Goal: Communication & Community: Answer question/provide support

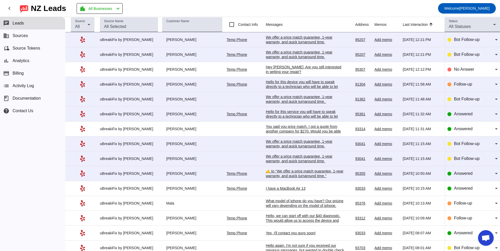
click at [294, 175] on div "​👍​ to “ We offer a price match guarantee, 1-year warranty, and quick turnaroun…" at bounding box center [305, 173] width 78 height 9
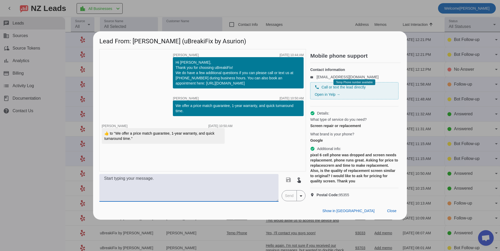
click at [155, 196] on textarea at bounding box center [188, 188] width 179 height 28
type textarea "h"
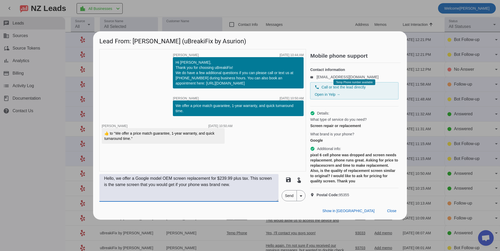
type textarea "Hello, we offer a Google model OEM screen replacement for $239.99 plus tax. Thi…"
click at [284, 201] on span "Send" at bounding box center [289, 196] width 15 height 10
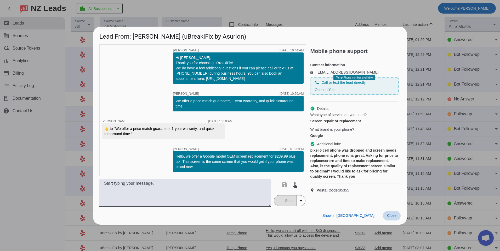
click at [394, 217] on span "Close" at bounding box center [391, 216] width 9 height 4
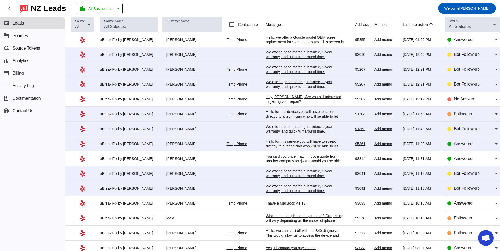
click at [288, 188] on div "We offer a price match guarantee, 1-year warranty, and quick turnaround time.​" at bounding box center [305, 188] width 78 height 9
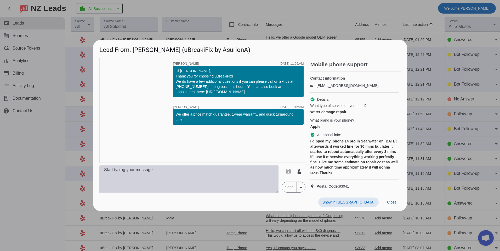
click at [227, 187] on textarea at bounding box center [188, 180] width 179 height 28
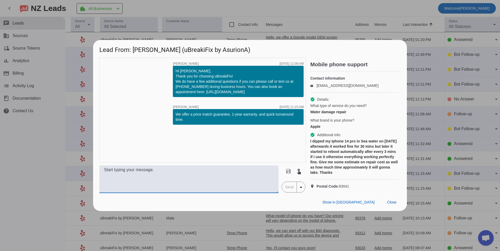
click at [153, 186] on textarea at bounding box center [188, 180] width 179 height 28
type textarea "W"
click at [220, 174] on textarea "Hello, we may want to start with a liquid cleaning" at bounding box center [188, 180] width 179 height 28
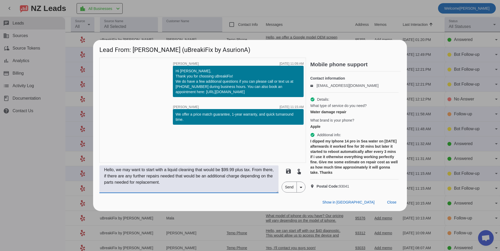
type textarea "Hello, we may want to start with a liquid cleaning that would be $99.99 plus ta…"
click at [283, 193] on span "Send" at bounding box center [289, 187] width 15 height 10
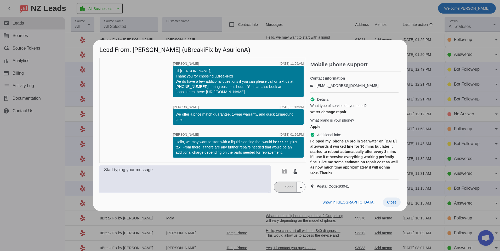
click at [391, 207] on span at bounding box center [392, 202] width 18 height 9
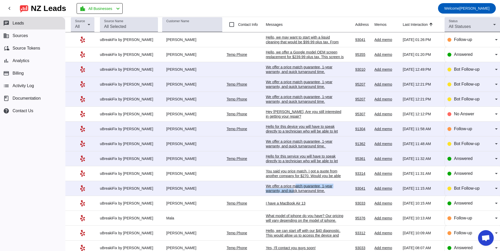
drag, startPoint x: 289, startPoint y: 187, endPoint x: 287, endPoint y: 191, distance: 3.8
click at [287, 191] on div "We offer a price match guarantee, 1-year warranty, and quick turnaround time.​" at bounding box center [305, 188] width 78 height 9
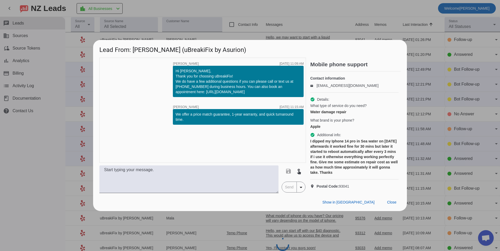
click at [199, 153] on div "timer close [PERSON_NAME] [DATE] 11:09:AM Hi [PERSON_NAME], Thank you for choos…" at bounding box center [202, 110] width 206 height 105
click at [395, 205] on span "Close" at bounding box center [391, 202] width 9 height 4
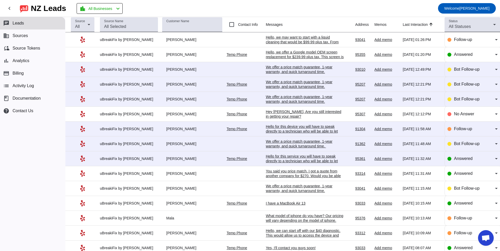
click at [226, 39] on td at bounding box center [245, 39] width 39 height 15
click at [286, 42] on div "Hello, we may want to start with a liquid cleaning that would be $99.99 plus ta…" at bounding box center [305, 47] width 78 height 24
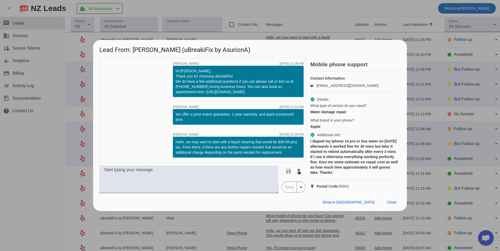
drag, startPoint x: 175, startPoint y: 138, endPoint x: 289, endPoint y: 148, distance: 114.1
click at [289, 148] on div "Hello, we may want to start with a liquid cleaning that would be $99.99 plus ta…" at bounding box center [237, 148] width 125 height 16
copy div "Hello, we may want to start with a liquid cleaning that would be $99.99 plus ta…"
click at [391, 205] on span "Close" at bounding box center [391, 202] width 9 height 4
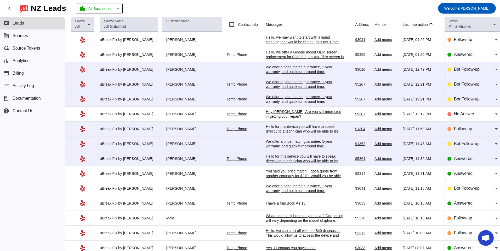
click at [288, 187] on div "We offer a price match guarantee, 1-year warranty, and quick turnaround time.​" at bounding box center [305, 188] width 78 height 9
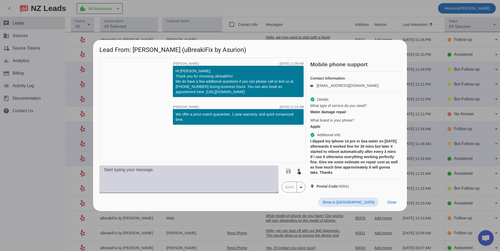
click at [216, 184] on textarea at bounding box center [188, 180] width 179 height 28
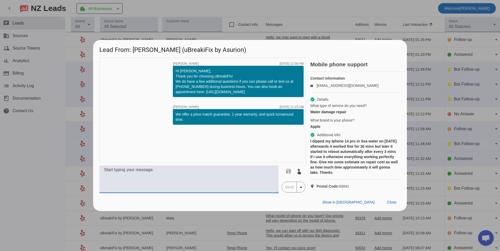
paste textarea "Hello, we may want to start with a liquid cleaning that would be $99.99 plus ta…"
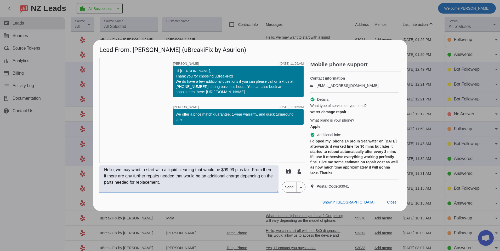
type textarea "Hello, we may want to start with a liquid cleaning that would be $99.99 plus ta…"
click at [293, 193] on span "Send" at bounding box center [289, 187] width 15 height 10
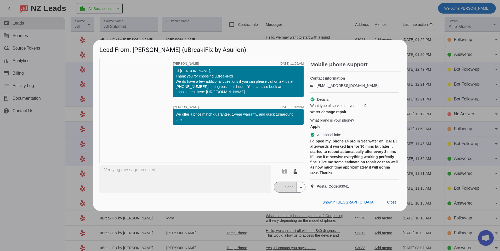
click at [280, 193] on mat-button-toggle-group "Send arrow_drop_down" at bounding box center [290, 187] width 32 height 11
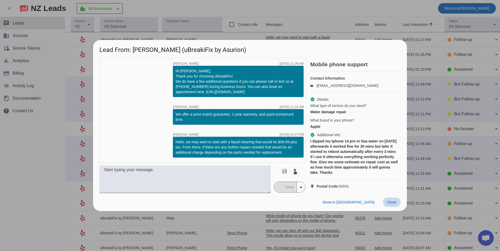
click at [397, 207] on span at bounding box center [392, 202] width 18 height 9
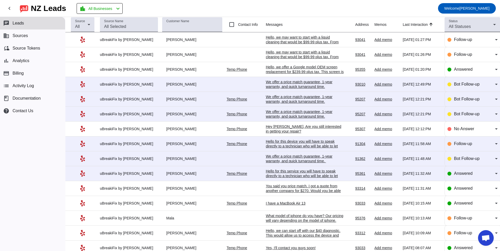
click at [284, 174] on div "Hello for this service you will have to speak directly to a technician who will…" at bounding box center [305, 181] width 78 height 24
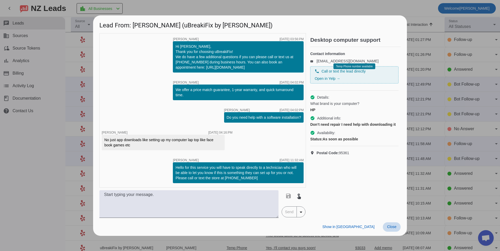
click at [395, 228] on span "Close" at bounding box center [391, 227] width 9 height 4
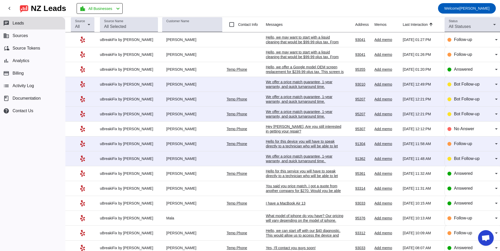
click at [270, 157] on div "We offer a price match guarantee, 1-year warranty, and quick turnaround time. ​" at bounding box center [305, 158] width 78 height 9
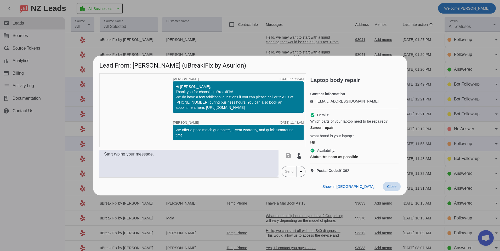
click at [392, 189] on span "Close" at bounding box center [391, 187] width 9 height 4
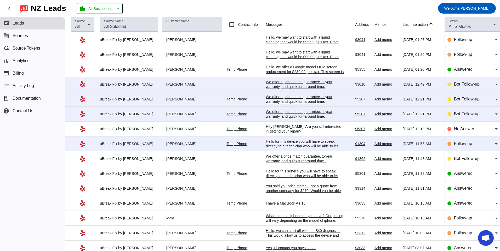
click at [267, 142] on div "Hello for this device you will have to speak directly to a technician who will …" at bounding box center [305, 151] width 78 height 24
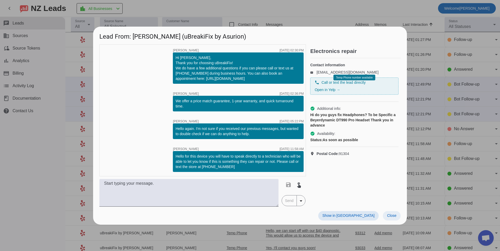
click at [393, 215] on span "Close" at bounding box center [391, 216] width 9 height 4
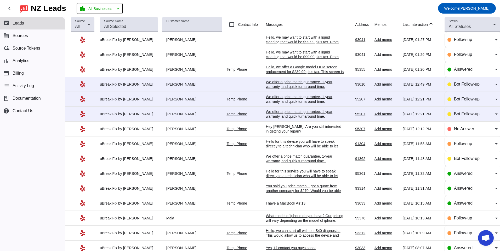
click at [285, 111] on div "We offer a price match guarantee, 1-year warranty, and quick turnaround time.​" at bounding box center [305, 114] width 78 height 9
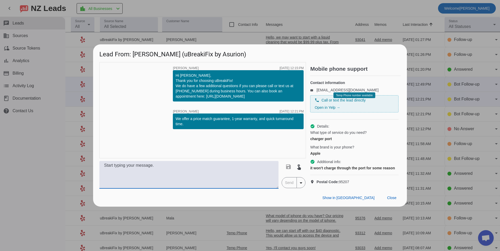
click at [258, 182] on textarea at bounding box center [188, 175] width 179 height 28
drag, startPoint x: 257, startPoint y: 172, endPoint x: 46, endPoint y: 173, distance: 211.2
click at [46, 173] on div "Lead From: [PERSON_NAME] (uBreakiFix by Asurion) timer close [PERSON_NAME] [DAT…" at bounding box center [250, 125] width 500 height 251
click at [266, 176] on textarea "What model of iphone do you have? Our price will vary depending on the model." at bounding box center [188, 175] width 179 height 28
type textarea "What model of iphone do you have? Our price will vary depending on the model."
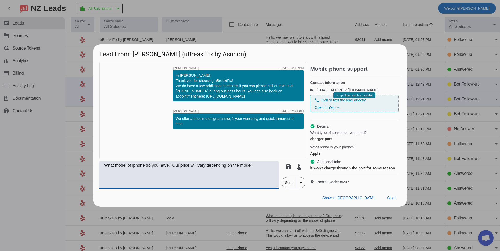
click at [290, 188] on span "Send" at bounding box center [289, 183] width 15 height 10
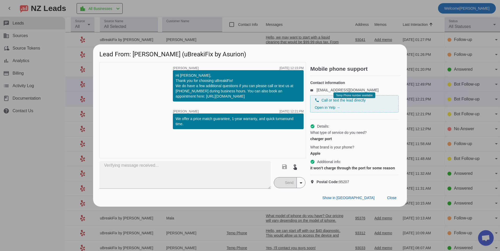
click at [302, 203] on div "Show in Yelp Close" at bounding box center [250, 198] width 314 height 18
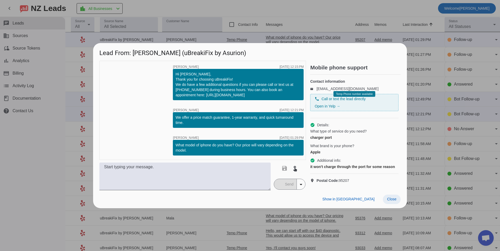
click at [396, 201] on span "Close" at bounding box center [391, 199] width 9 height 4
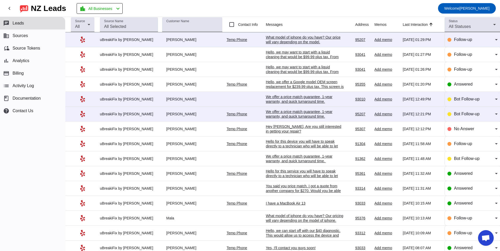
click at [287, 113] on div "We offer a price match guarantee, 1-year warranty, and quick turnaround time.​" at bounding box center [305, 114] width 78 height 9
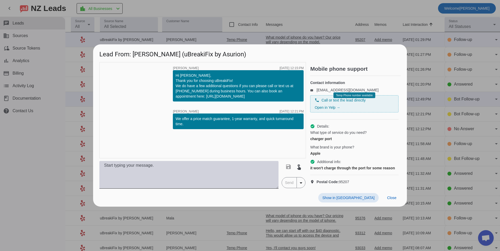
click at [209, 172] on textarea at bounding box center [188, 175] width 179 height 28
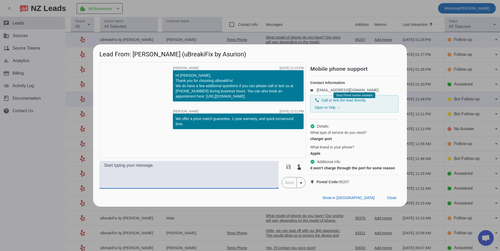
paste textarea "What model of iphone do you have? Our price will vary depending on the model."
type textarea "What model of iphone do you have? Our price will vary depending on the model."
click at [290, 187] on span "Send" at bounding box center [289, 183] width 15 height 10
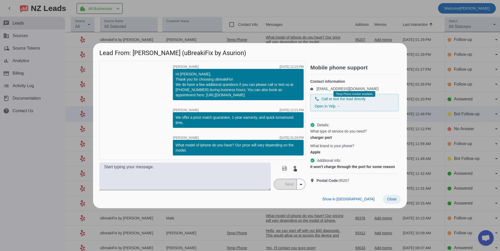
click at [396, 201] on span "Close" at bounding box center [391, 199] width 9 height 4
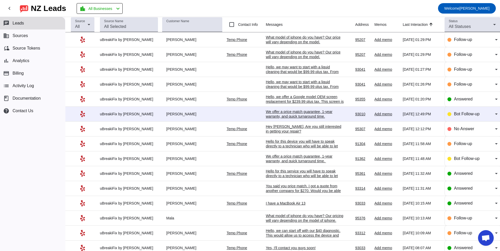
click at [279, 110] on div "We offer a price match guarantee, 1-year warranty, and quick turnaround time.​" at bounding box center [305, 114] width 78 height 9
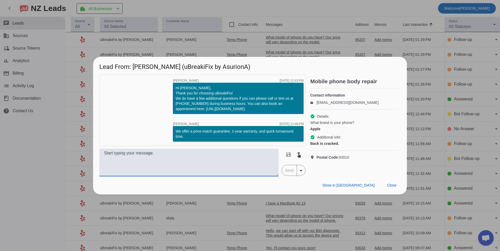
click at [228, 161] on textarea at bounding box center [188, 163] width 179 height 28
type textarea "W"
paste textarea "What model of iphone do you have? Our price will vary depending on the model."
type textarea "What model of iphone do you have? Our price will vary depending on the model."
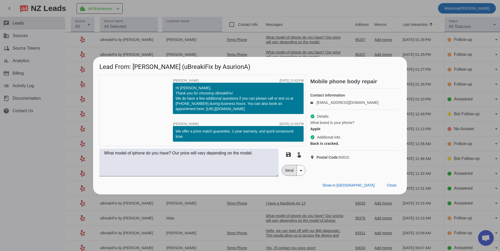
click at [284, 171] on span "Send" at bounding box center [289, 170] width 15 height 10
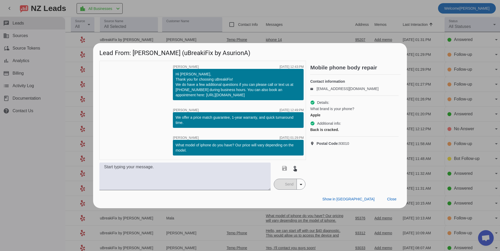
click at [140, 131] on div "timer close [PERSON_NAME] [DATE] 12:43:PM Hi [PERSON_NAME], Thank you for choos…" at bounding box center [202, 110] width 206 height 99
click at [397, 203] on span at bounding box center [392, 199] width 18 height 9
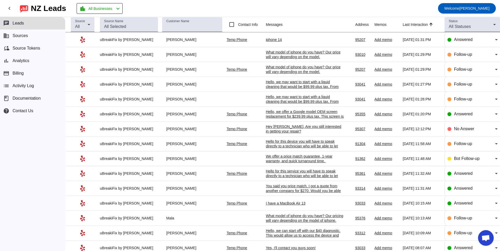
click at [275, 35] on td "iphone 14 [DATE] 01:31:PM" at bounding box center [310, 39] width 89 height 15
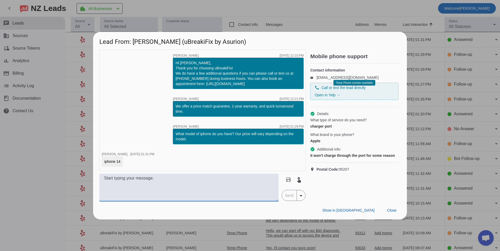
click at [181, 177] on textarea at bounding box center [188, 188] width 179 height 28
type textarea "a"
type textarea "H"
type textarea "A charge port repair for this model is $109.99 plus tax."
click at [290, 200] on span "Send" at bounding box center [289, 196] width 15 height 10
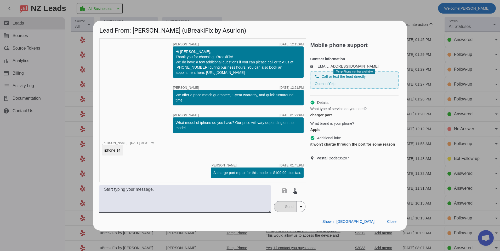
click at [286, 220] on div "Show in Yelp Close" at bounding box center [250, 222] width 314 height 18
click at [247, 164] on div "timer close [PERSON_NAME] [DATE] 01:45:PM" at bounding box center [257, 166] width 93 height 4
click at [395, 227] on span at bounding box center [392, 221] width 18 height 9
